Goal: Task Accomplishment & Management: Manage account settings

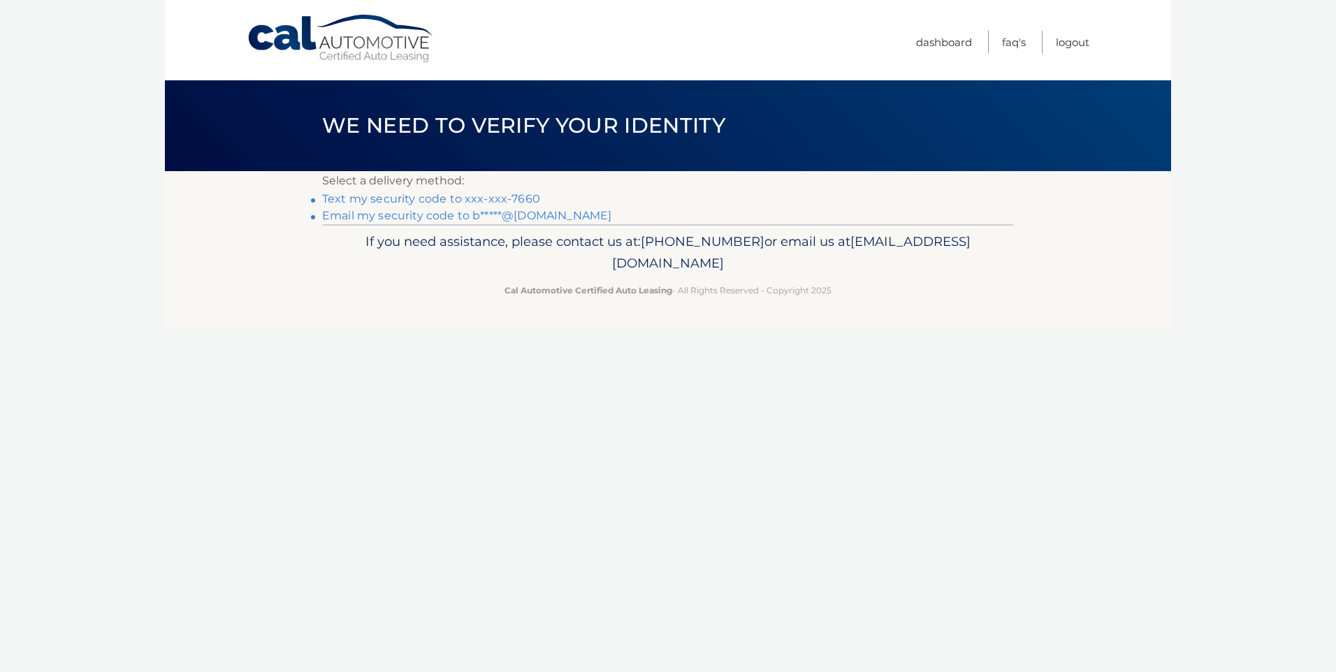
click at [365, 203] on link "Text my security code to xxx-xxx-7660" at bounding box center [431, 198] width 218 height 13
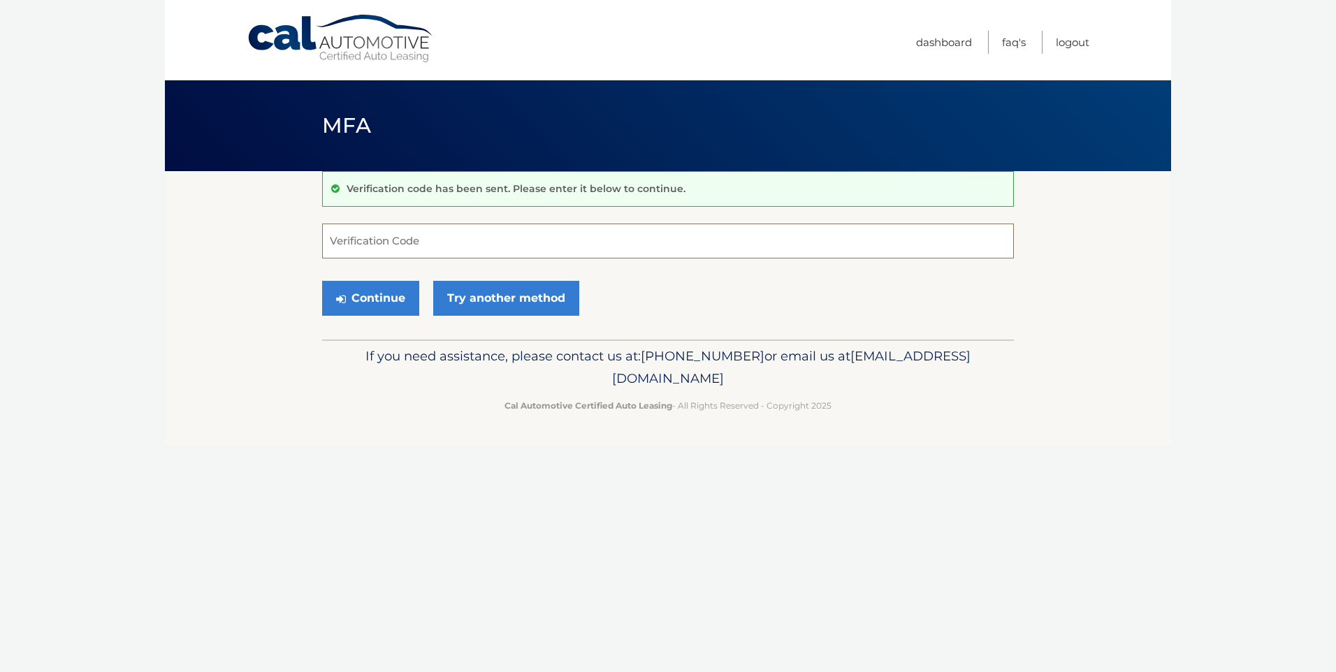
click at [396, 237] on input "Verification Code" at bounding box center [668, 241] width 692 height 35
type input "832648"
click at [367, 305] on button "Continue" at bounding box center [370, 298] width 97 height 35
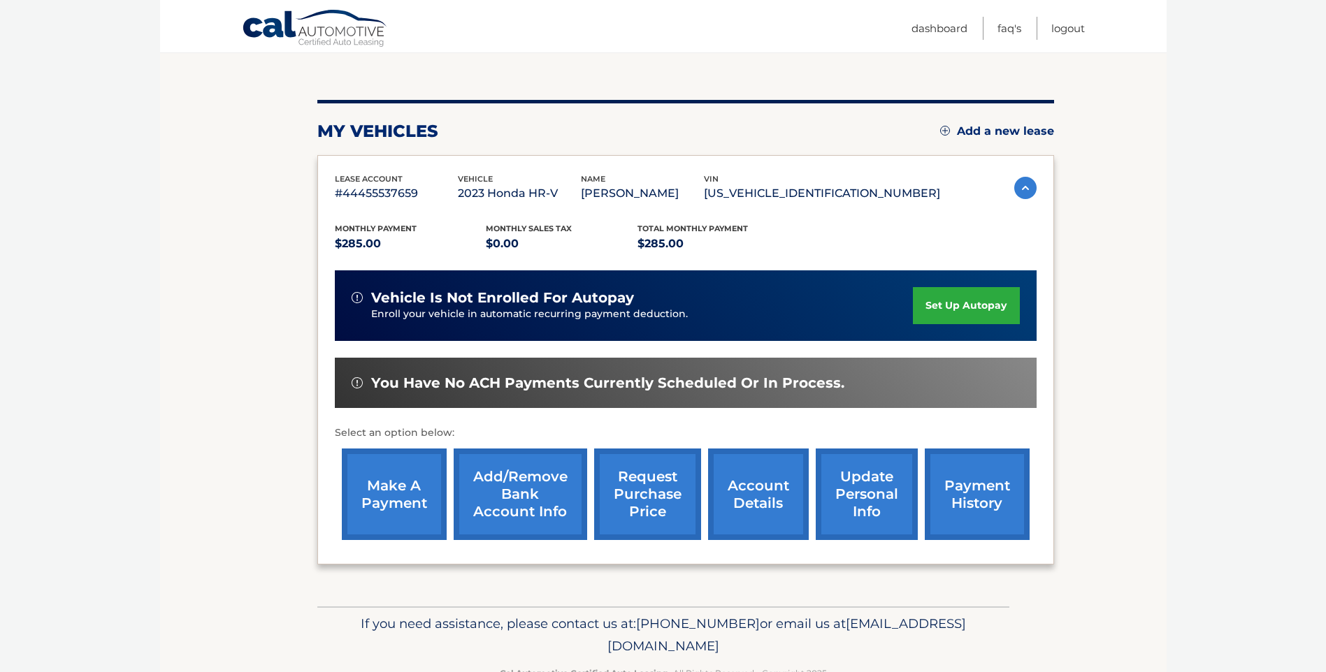
scroll to position [140, 0]
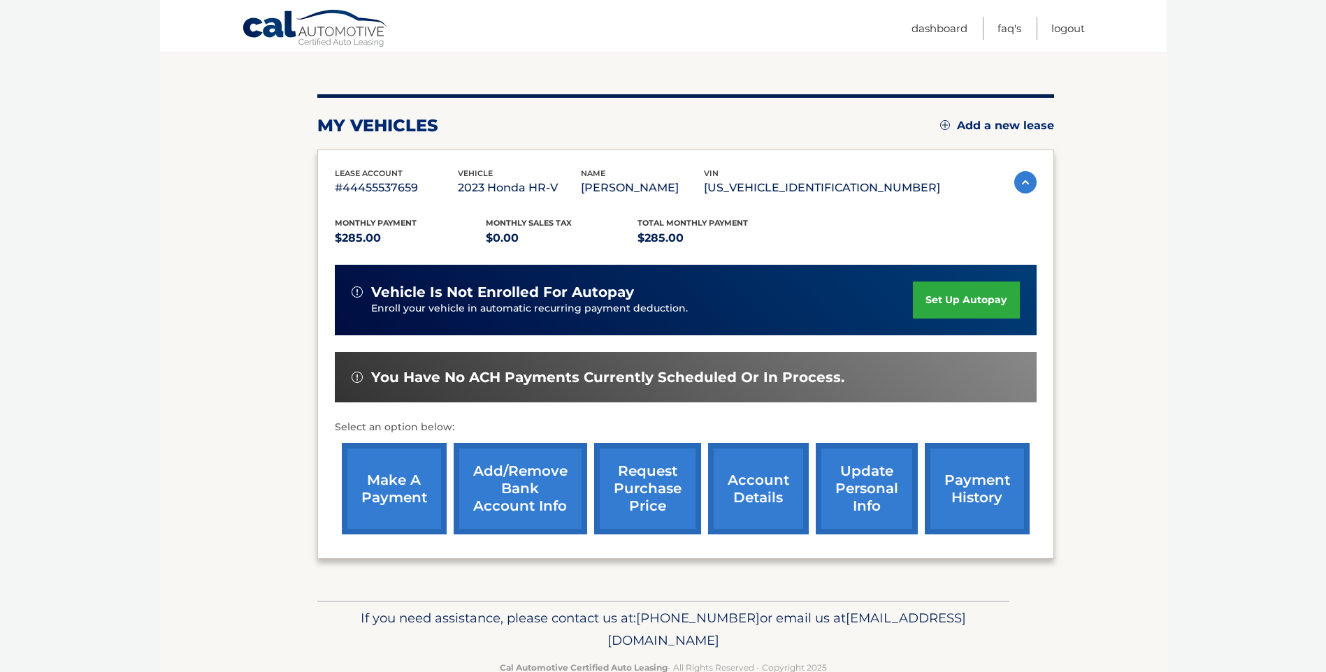
click at [402, 495] on link "make a payment" at bounding box center [394, 489] width 105 height 92
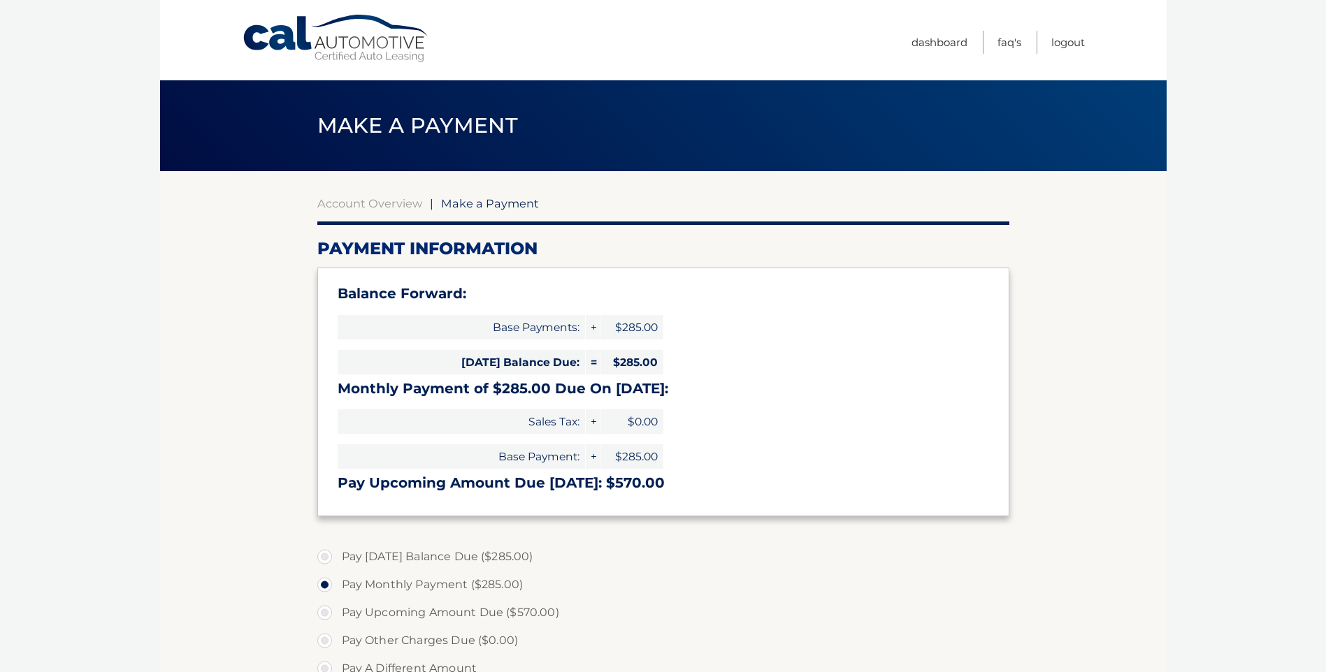
select select "MmQ5YWFmZGYtYTNiMy00MTRlLTk1ZGMtODI5OWFkMTk1YTlk"
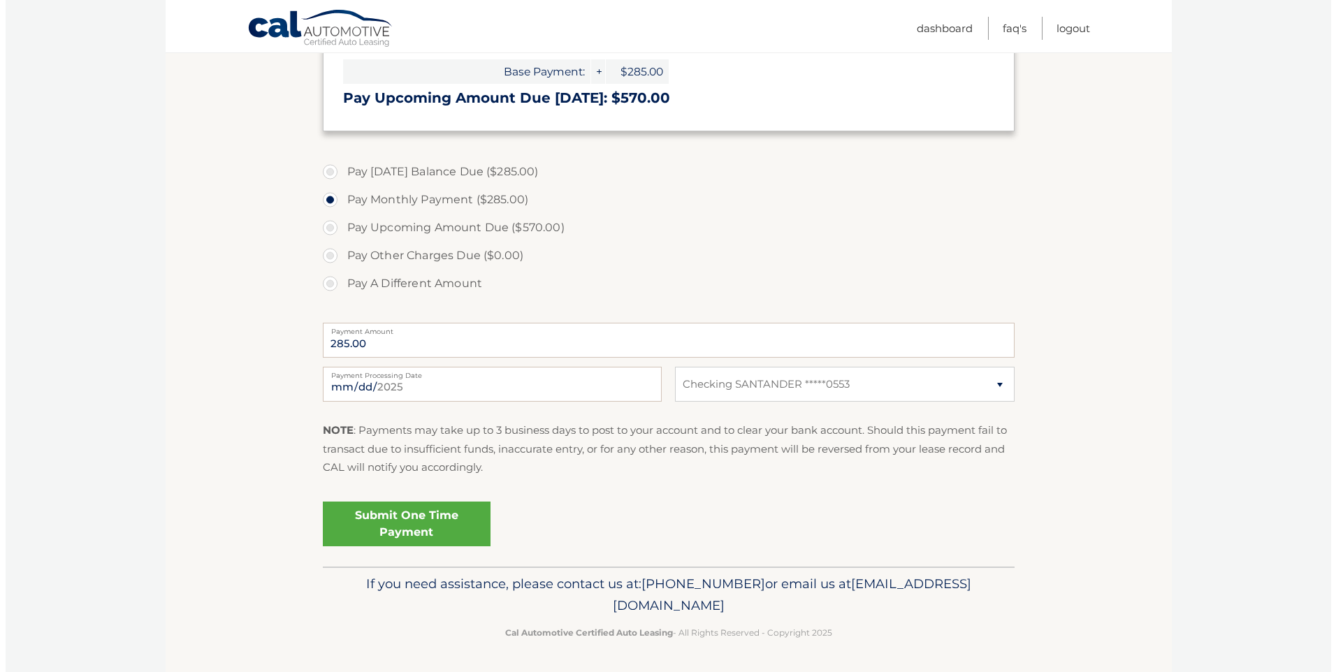
scroll to position [386, 0]
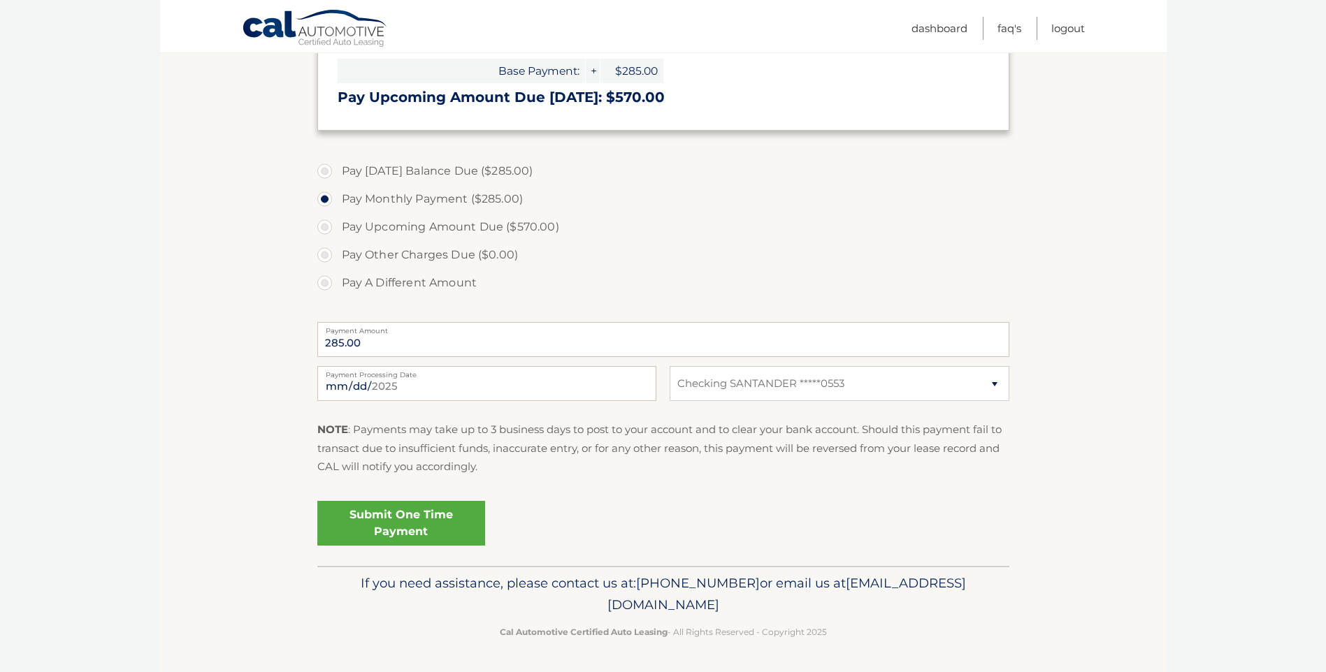
click at [384, 525] on link "Submit One Time Payment" at bounding box center [401, 523] width 168 height 45
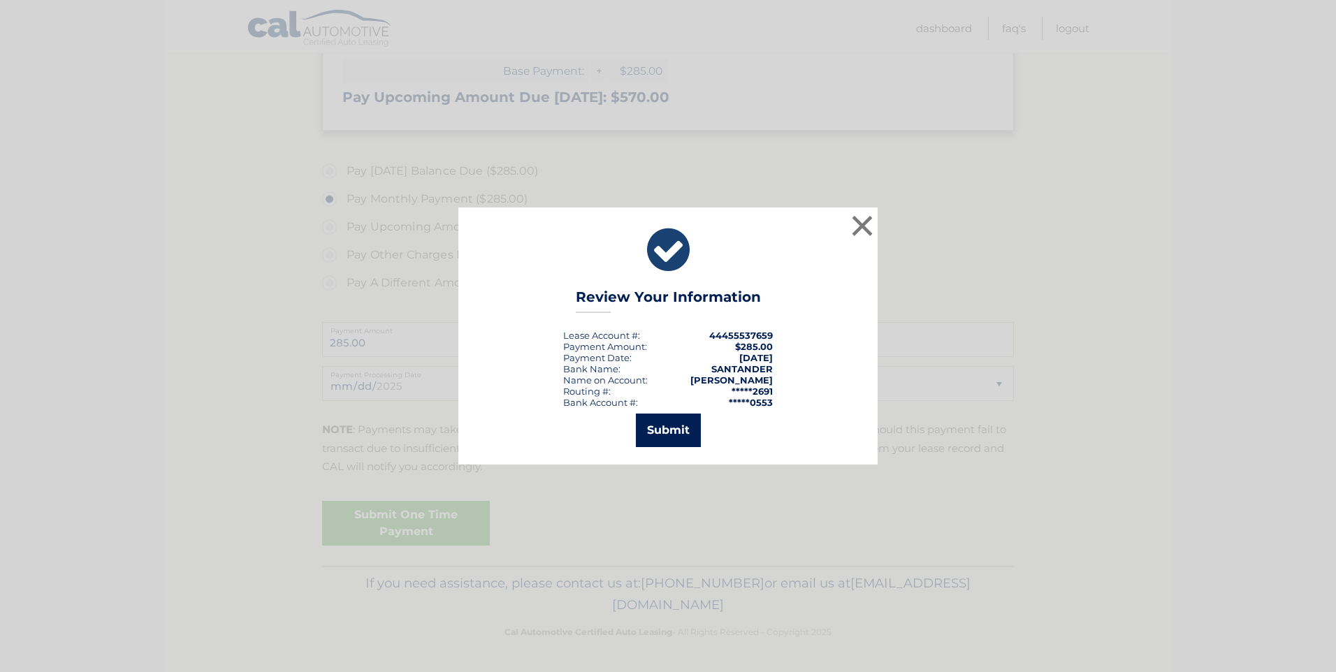
click at [652, 432] on button "Submit" at bounding box center [668, 431] width 65 height 34
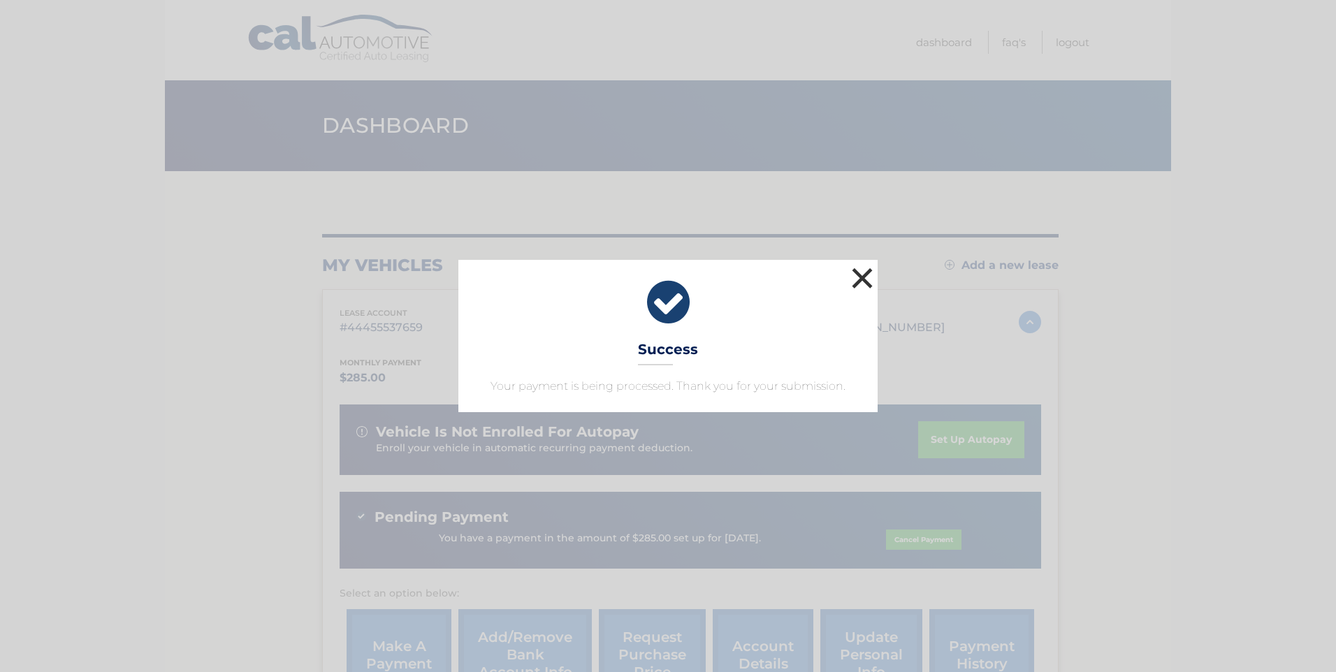
click at [868, 279] on button "×" at bounding box center [862, 278] width 28 height 28
